Goal: Information Seeking & Learning: Learn about a topic

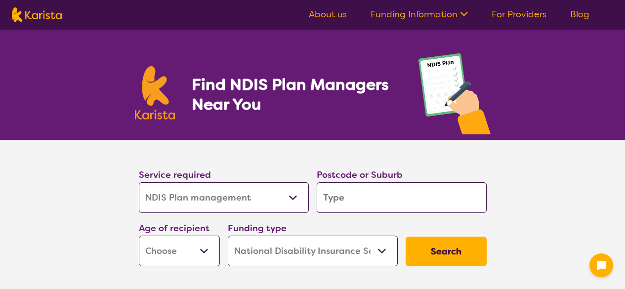
select select "NDIS Plan management"
select select "NDIS"
select select "NDIS Plan management"
select select "NDIS"
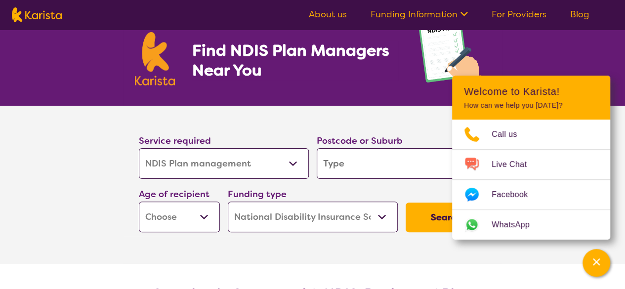
scroll to position [49, 0]
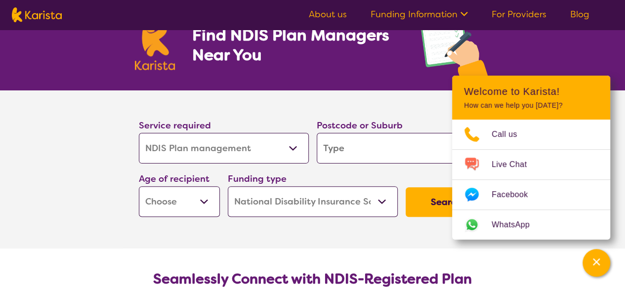
click at [282, 147] on select "Allied Health Assistant Assessment (ADHD or Autism) Behaviour support Counselli…" at bounding box center [224, 148] width 170 height 31
click at [139, 133] on select "Allied Health Assistant Assessment (ADHD or Autism) Behaviour support Counselli…" at bounding box center [224, 148] width 170 height 31
click at [390, 145] on input "search" at bounding box center [402, 148] width 170 height 31
type input "3"
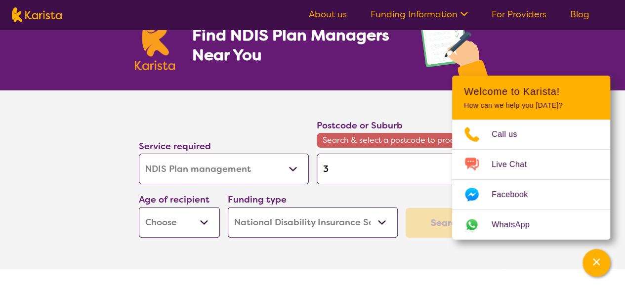
type input "30"
type input "303"
type input "3030"
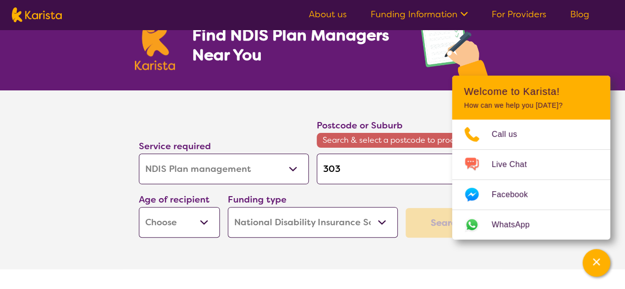
type input "3030"
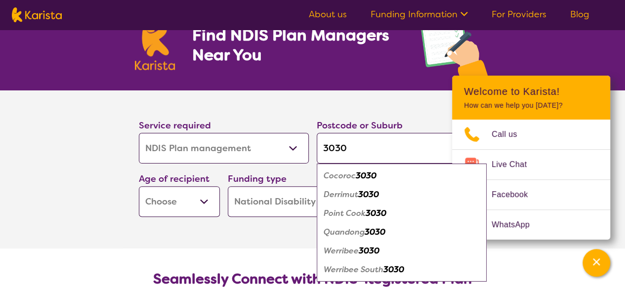
type input "3030"
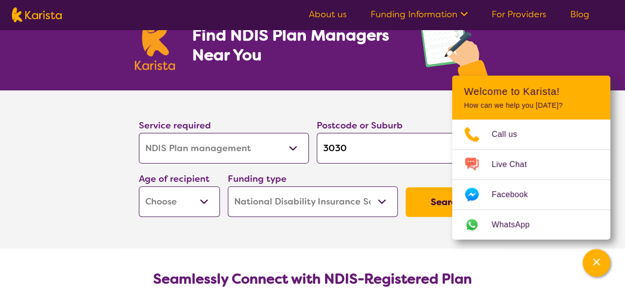
click at [186, 208] on select "Early Childhood - 0 to 9 Child - 10 to 11 Adolescent - 12 to 17 Adult - 18 to 6…" at bounding box center [179, 201] width 81 height 31
select select "CH"
click at [139, 186] on select "Early Childhood - 0 to 9 Child - 10 to 11 Adolescent - 12 to 17 Adult - 18 to 6…" at bounding box center [179, 201] width 81 height 31
select select "CH"
click at [264, 205] on select "Home Care Package (HCP) National Disability Insurance Scheme (NDIS) I don't know" at bounding box center [313, 201] width 170 height 31
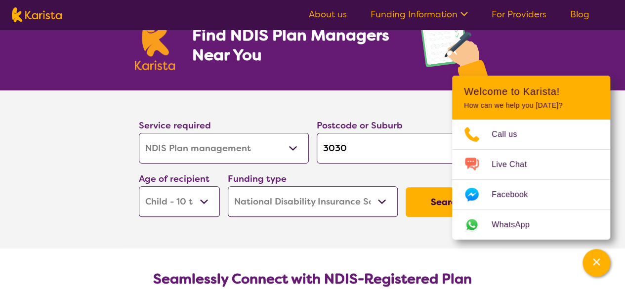
click at [264, 205] on select "Home Care Package (HCP) National Disability Insurance Scheme (NDIS) I don't know" at bounding box center [313, 201] width 170 height 31
click at [438, 199] on button "Search" at bounding box center [446, 202] width 81 height 30
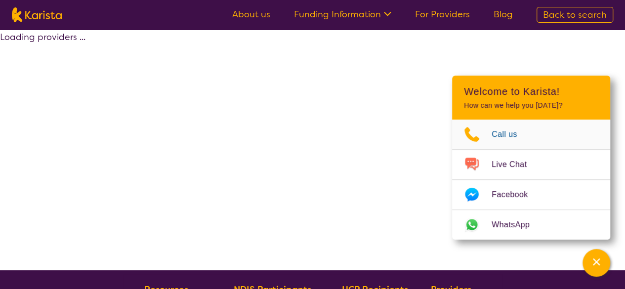
select select "by_score"
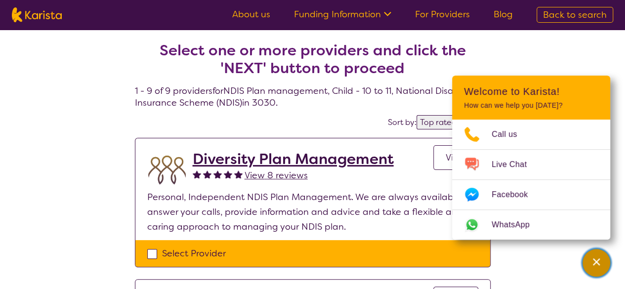
click at [596, 268] on div "Channel Menu" at bounding box center [597, 263] width 20 height 22
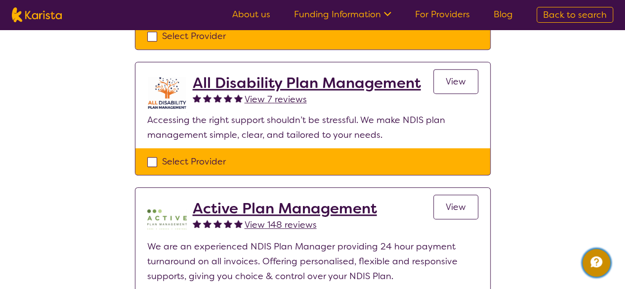
scroll to position [198, 0]
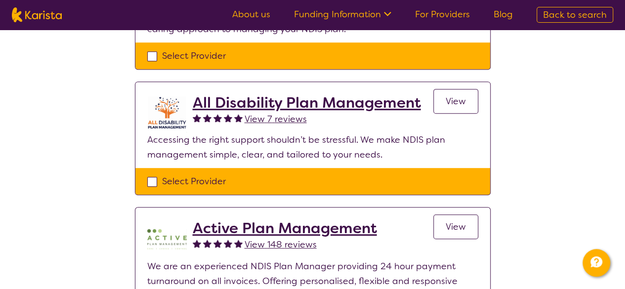
click at [445, 96] on link "View" at bounding box center [455, 101] width 45 height 25
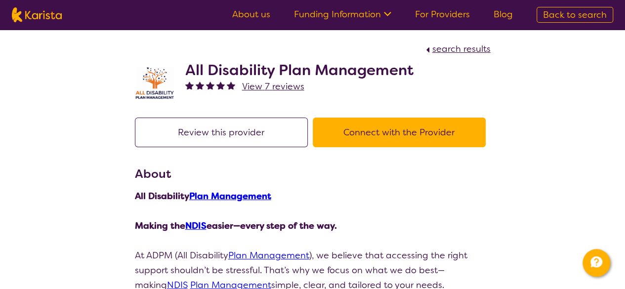
select select "by_score"
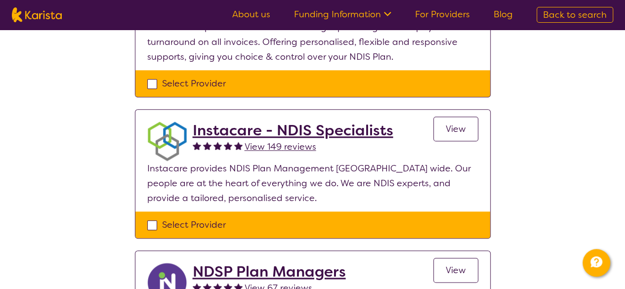
scroll to position [494, 0]
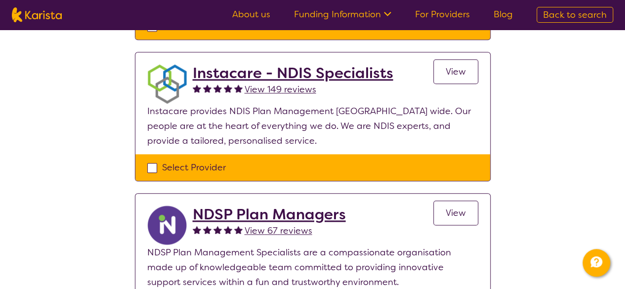
click at [457, 71] on span "View" at bounding box center [456, 72] width 20 height 12
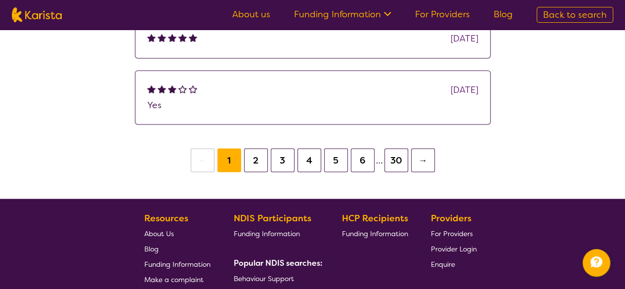
scroll to position [741, 0]
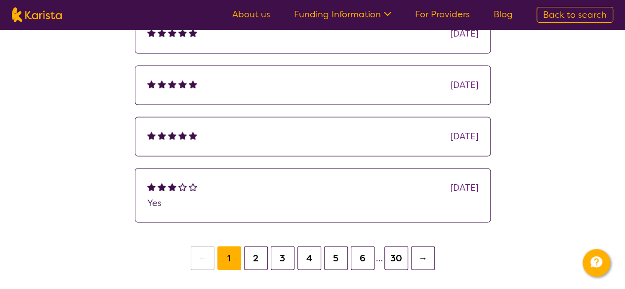
click at [330, 257] on button "5" at bounding box center [336, 258] width 24 height 24
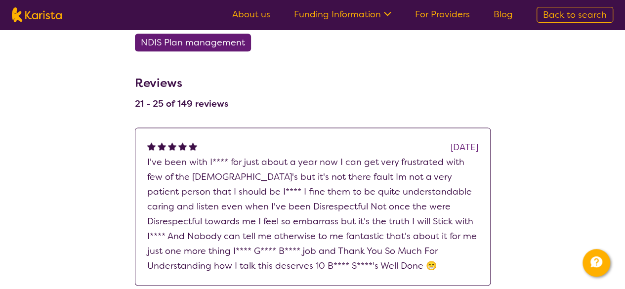
scroll to position [593, 0]
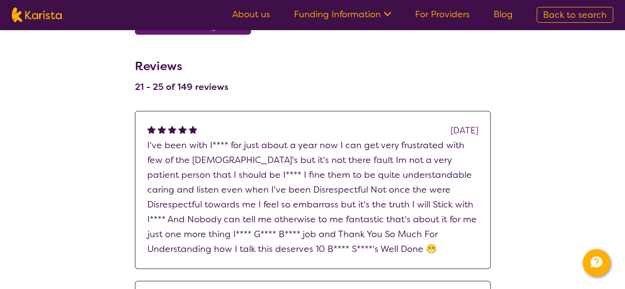
click at [218, 145] on p "I've been with I**** for just about a year now I can get very frustrated with f…" at bounding box center [312, 197] width 331 height 119
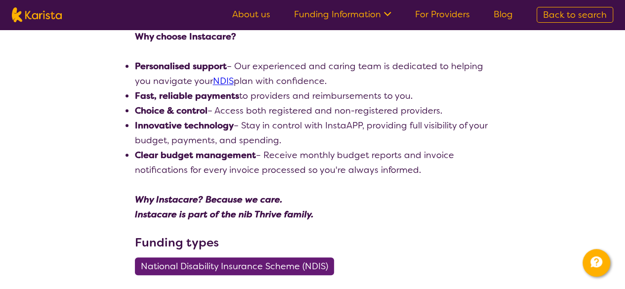
scroll to position [0, 0]
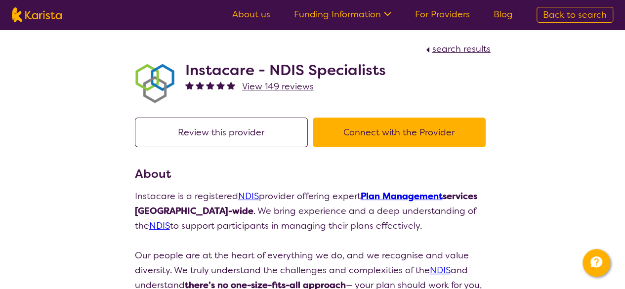
click at [386, 135] on button "Connect with the Provider" at bounding box center [399, 133] width 173 height 30
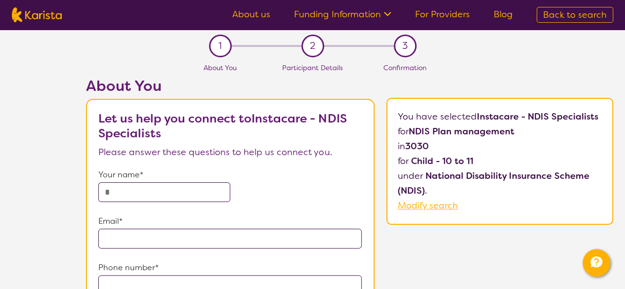
click at [142, 194] on input "text" at bounding box center [163, 192] width 131 height 20
type input "**********"
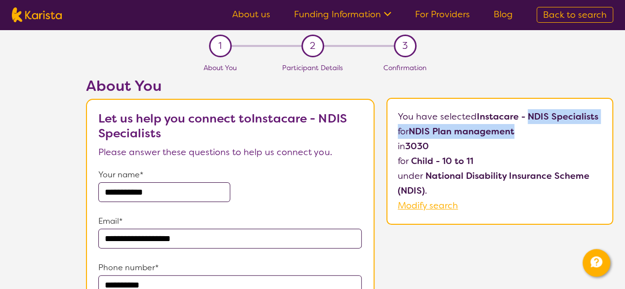
drag, startPoint x: 532, startPoint y: 113, endPoint x: 535, endPoint y: 131, distance: 18.0
type textarea "NDIS Specialists for NDIS Plan management"
click at [535, 131] on p "You have selected Instacare - NDIS Specialists for NDIS Plan management in 3030…" at bounding box center [500, 161] width 204 height 104
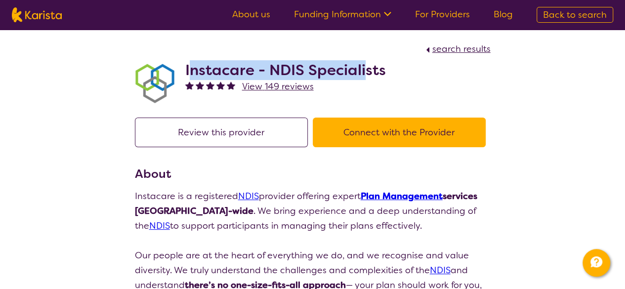
drag, startPoint x: 187, startPoint y: 71, endPoint x: 365, endPoint y: 72, distance: 177.9
click at [365, 72] on h2 "Instacare - NDIS Specialists" at bounding box center [285, 70] width 201 height 18
drag, startPoint x: 383, startPoint y: 73, endPoint x: 181, endPoint y: 72, distance: 202.6
click at [181, 72] on div "Instacare - NDIS Specialists View 149 reviews" at bounding box center [313, 80] width 356 height 49
copy h2 "Instacare - NDIS Specialists"
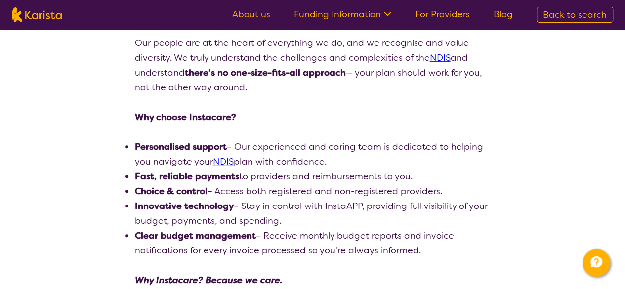
scroll to position [247, 0]
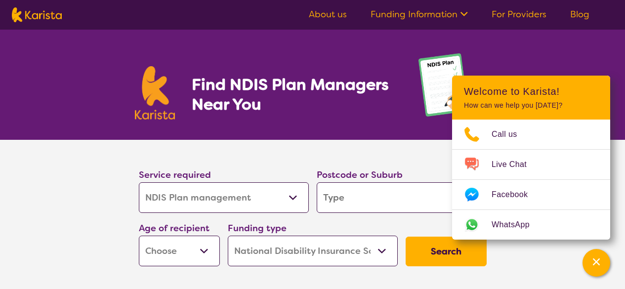
select select "NDIS Plan management"
select select "NDIS"
select select "NDIS Plan management"
select select "NDIS"
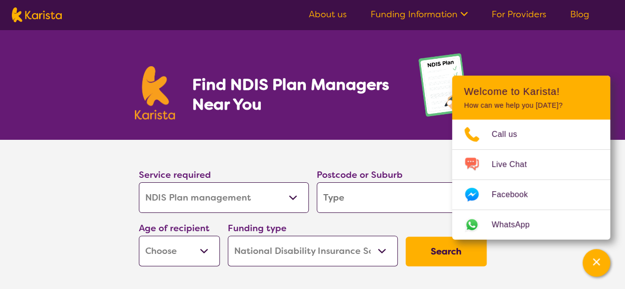
click at [322, 83] on h1 "Find NDIS Plan Managers Near You" at bounding box center [295, 95] width 207 height 40
type textarea "Managers"
click at [322, 83] on h1 "Find NDIS Plan Managers Near You" at bounding box center [295, 95] width 207 height 40
copy h1 "Managers"
